Goal: Information Seeking & Learning: Get advice/opinions

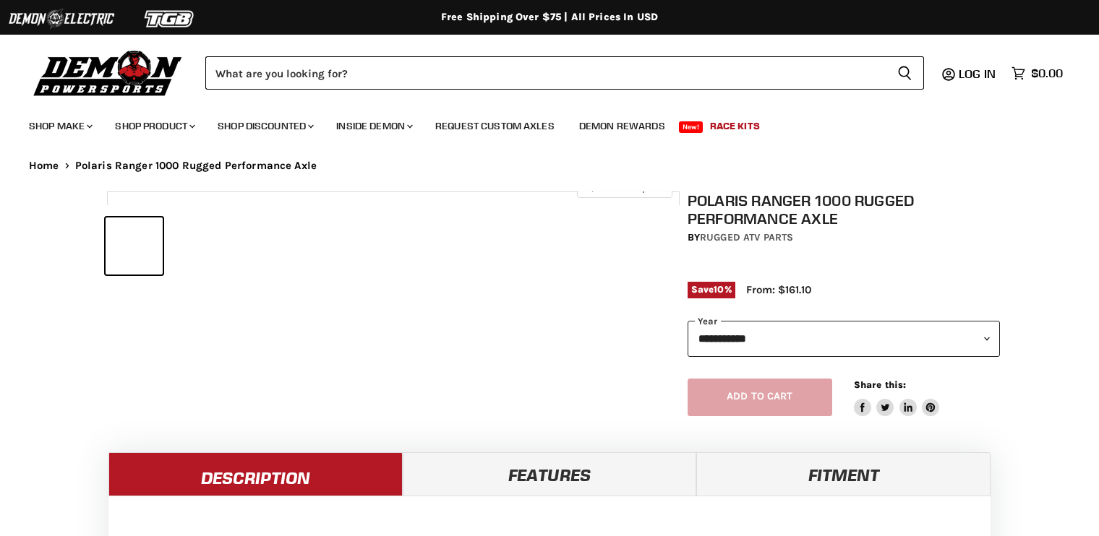
select select "******"
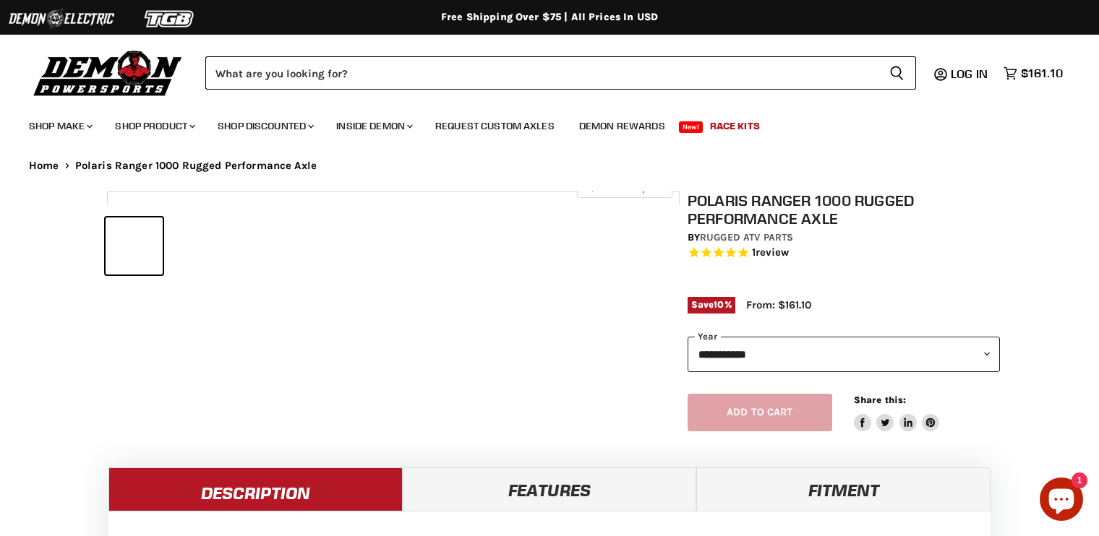
select select "******"
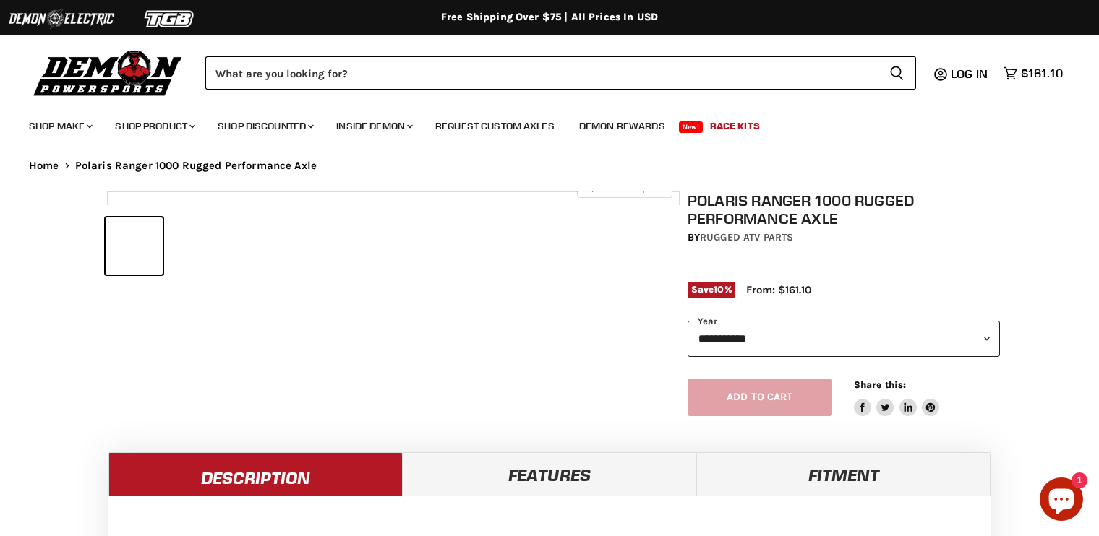
select select "******"
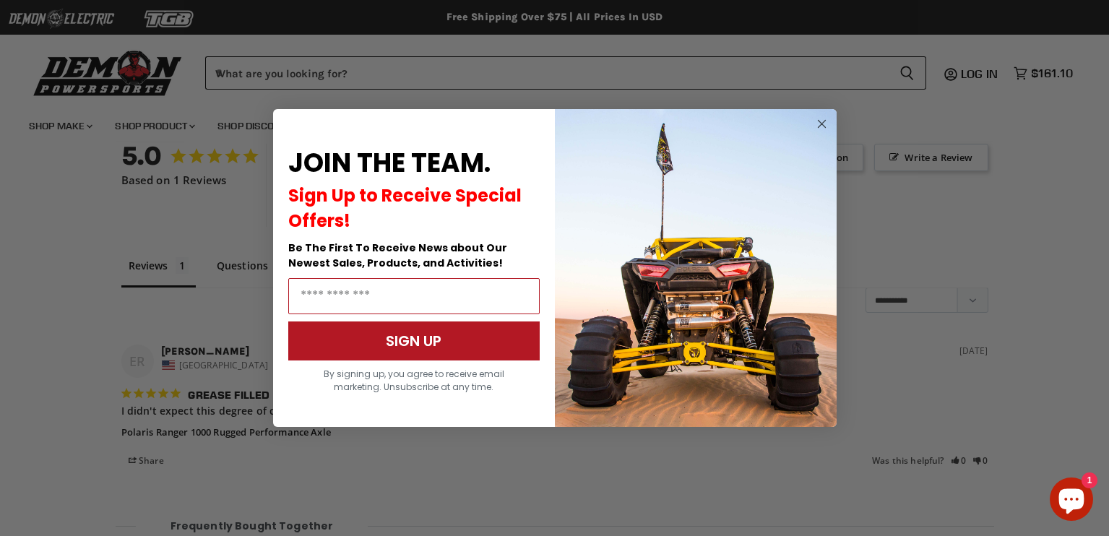
scroll to position [1073, 0]
